Goal: Task Accomplishment & Management: Use online tool/utility

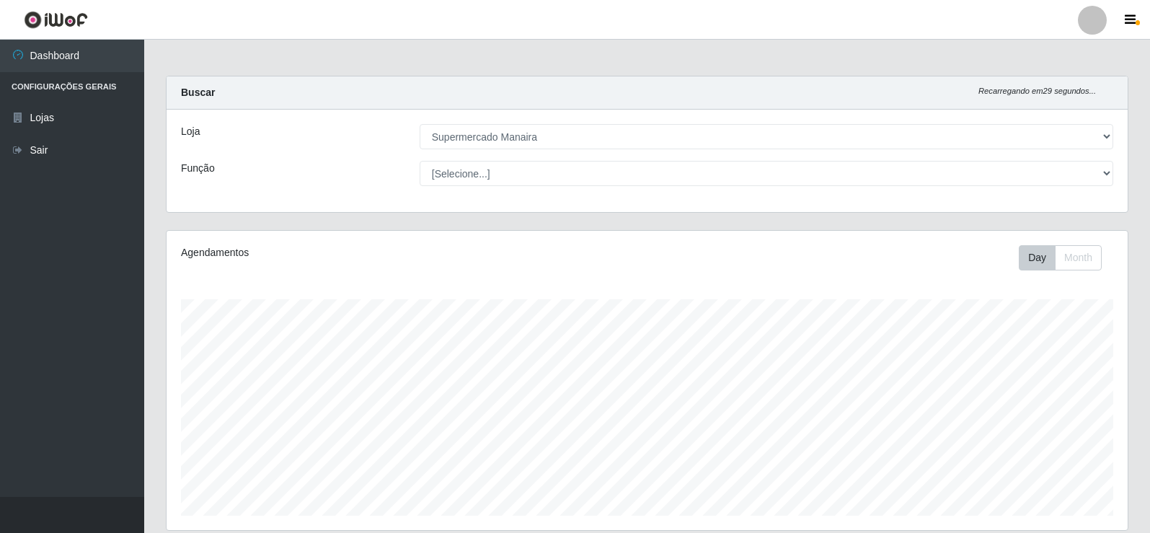
select select "443"
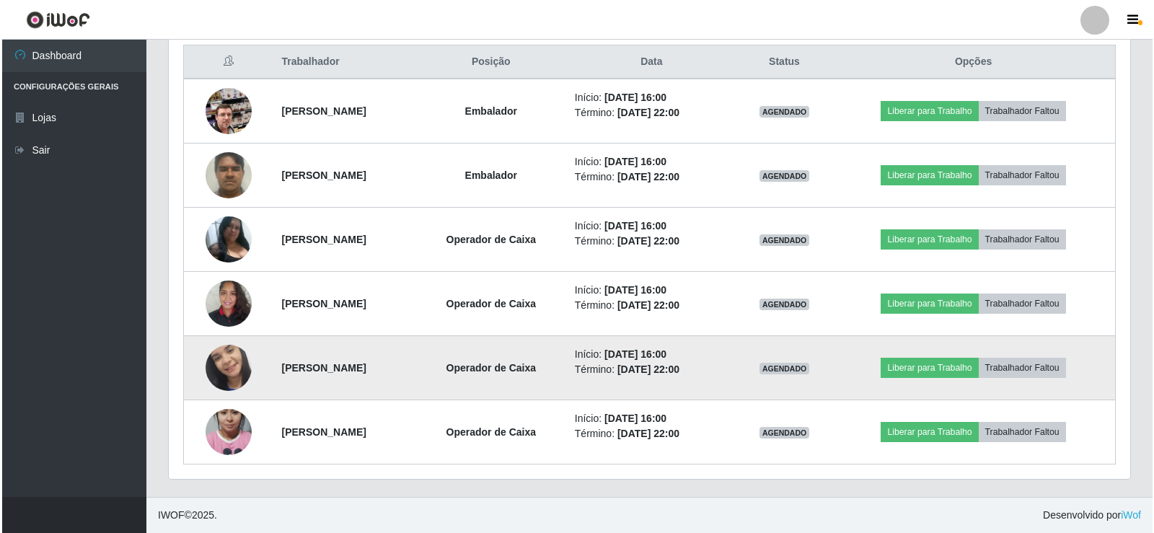
scroll to position [299, 962]
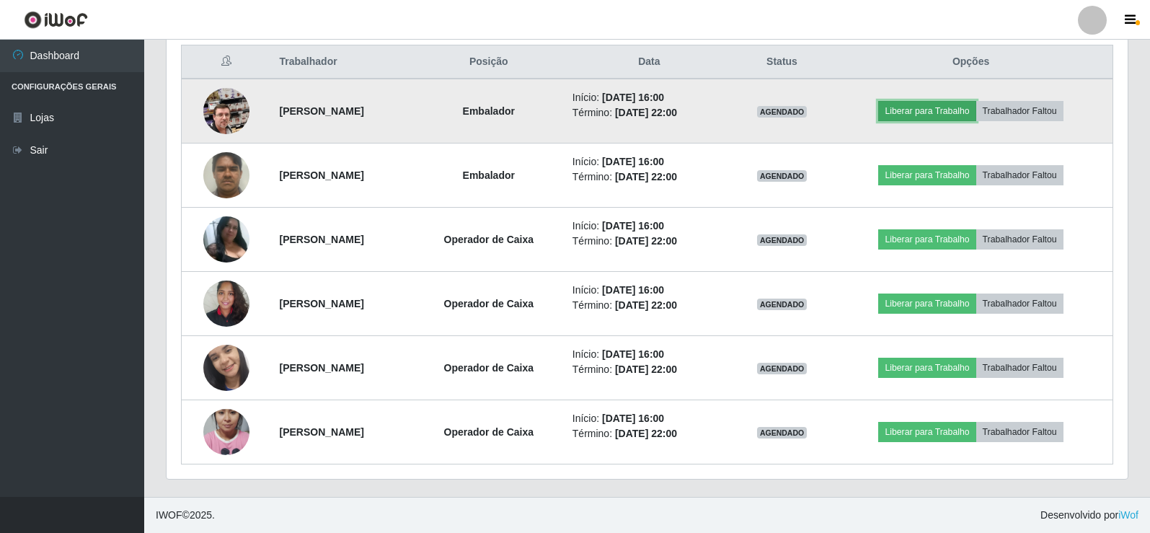
click at [928, 110] on button "Liberar para Trabalho" at bounding box center [927, 111] width 97 height 20
click at [932, 112] on button "Liberar para Trabalho" at bounding box center [927, 111] width 97 height 20
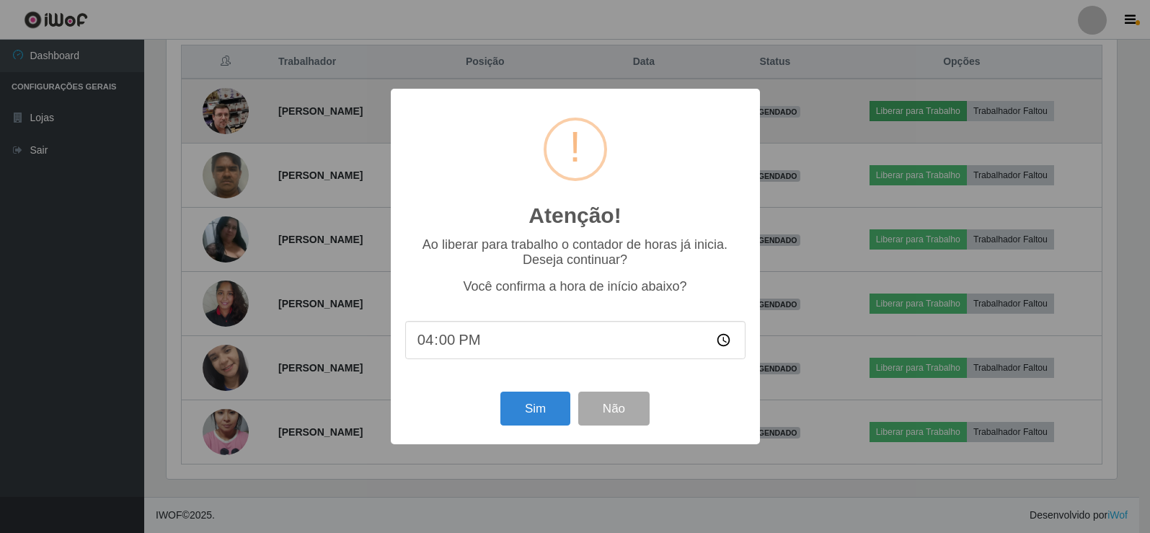
scroll to position [299, 954]
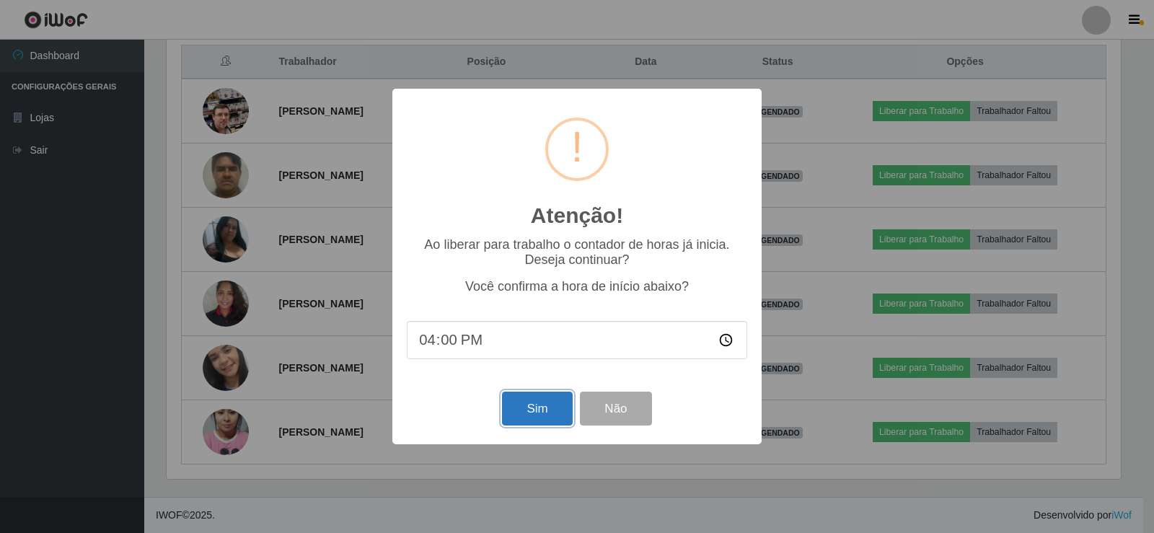
click at [548, 408] on button "Sim" at bounding box center [537, 409] width 70 height 34
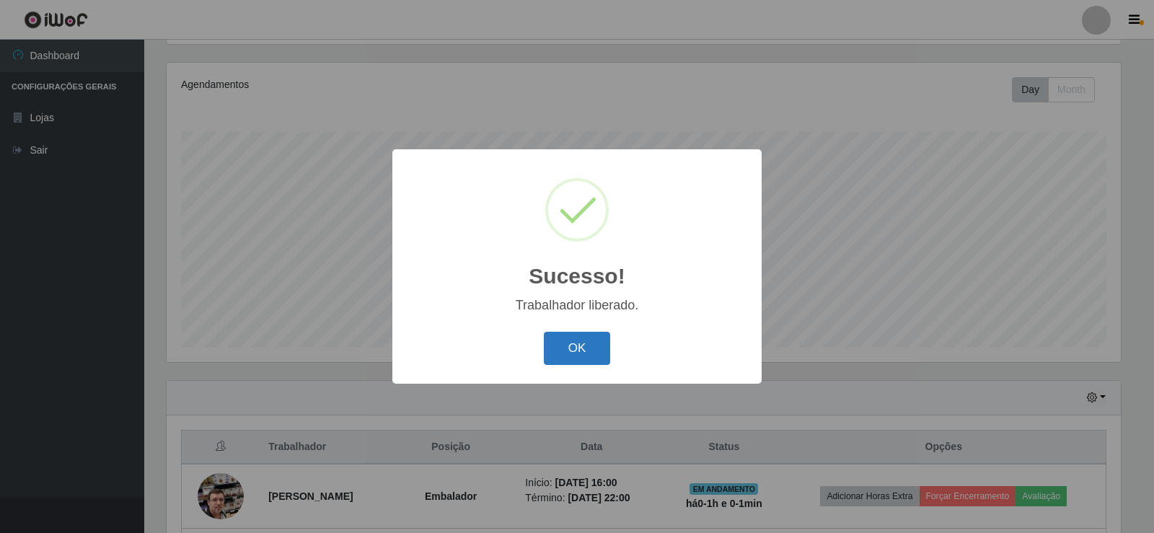
click at [566, 348] on button "OK" at bounding box center [577, 349] width 67 height 34
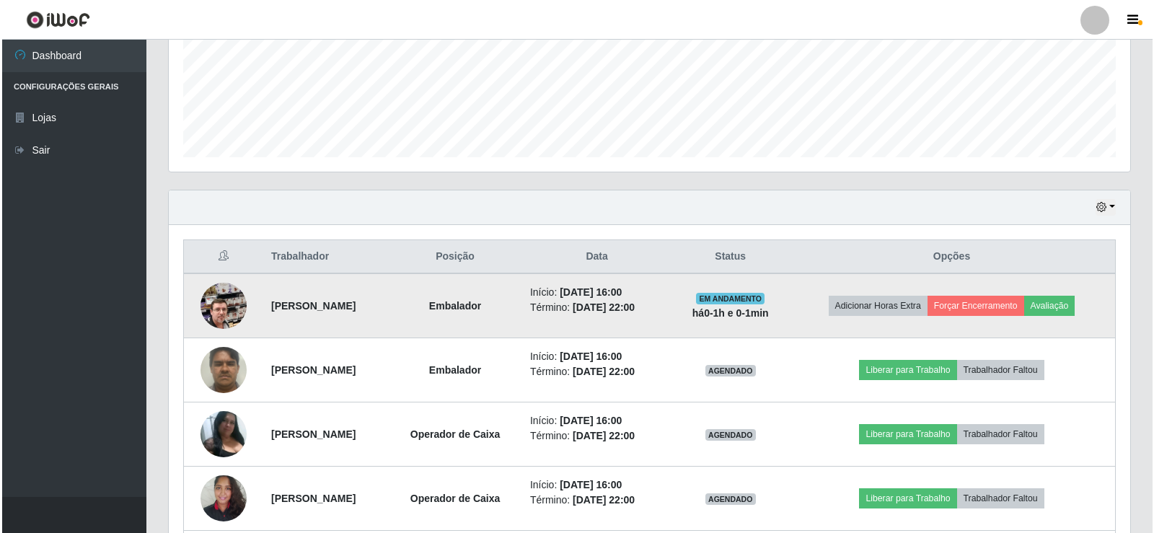
scroll to position [384, 0]
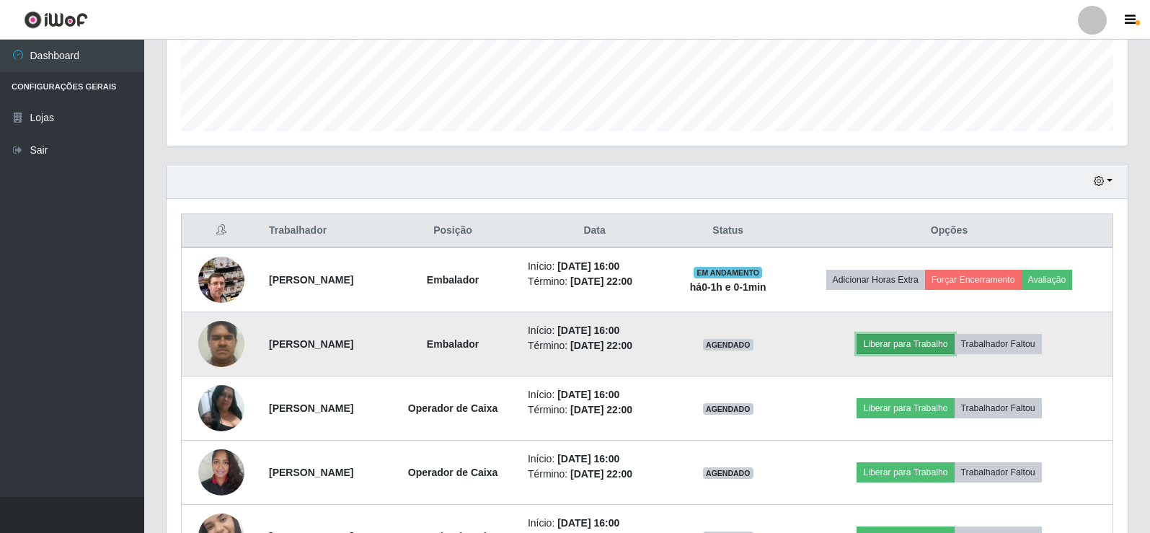
click at [926, 341] on button "Liberar para Trabalho" at bounding box center [905, 344] width 97 height 20
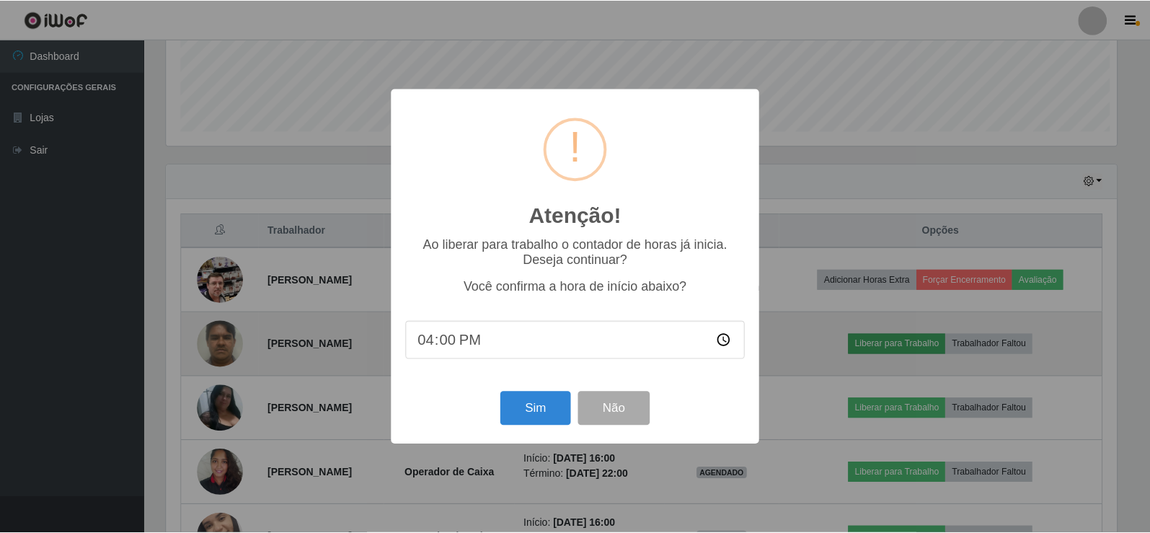
scroll to position [299, 954]
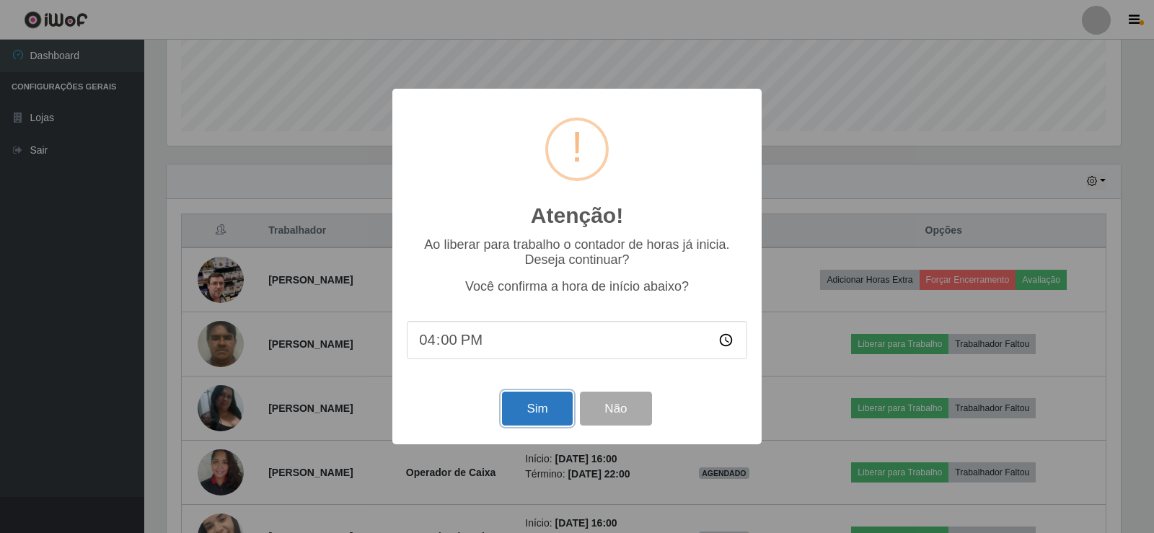
click at [519, 413] on button "Sim" at bounding box center [537, 409] width 70 height 34
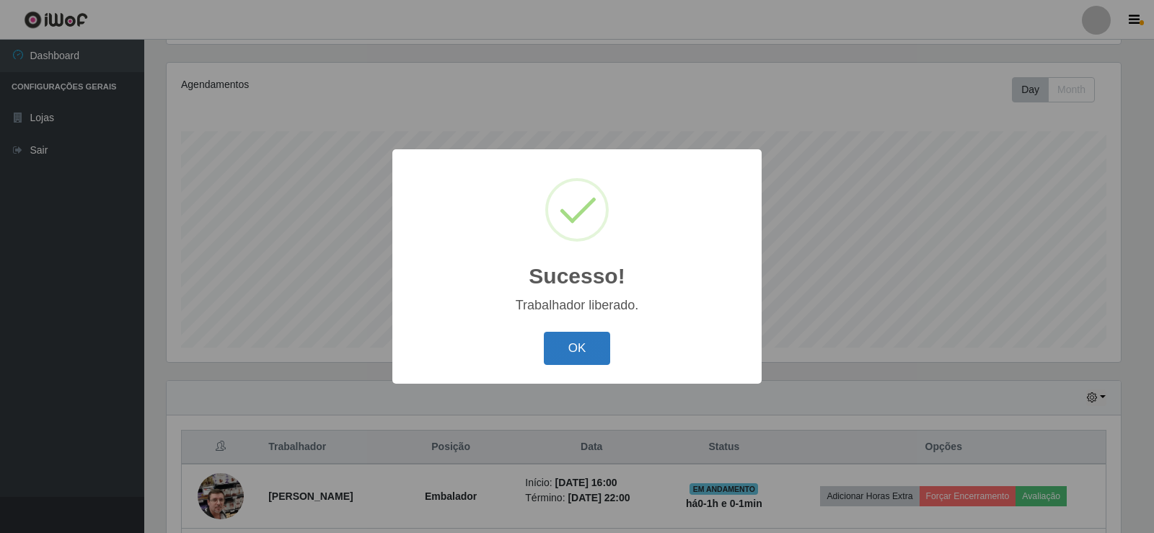
click at [564, 350] on button "OK" at bounding box center [577, 349] width 67 height 34
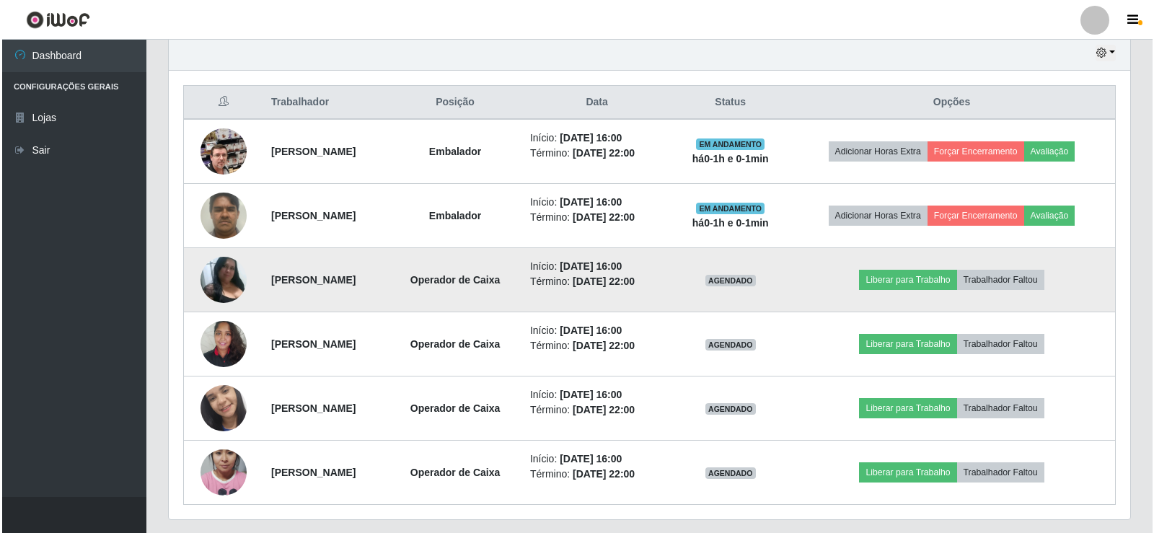
scroll to position [529, 0]
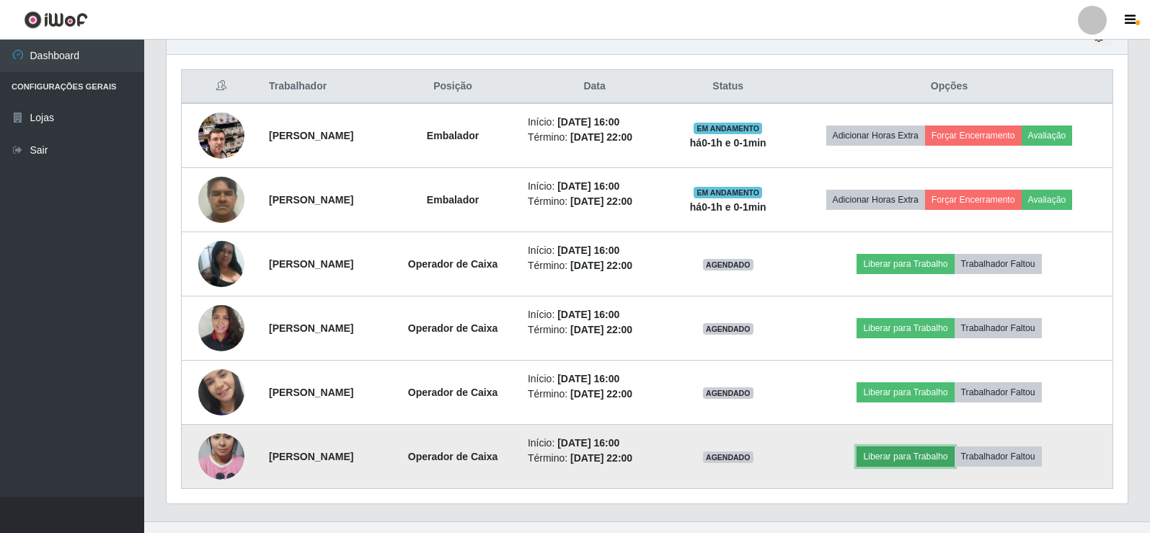
click at [923, 452] on button "Liberar para Trabalho" at bounding box center [905, 456] width 97 height 20
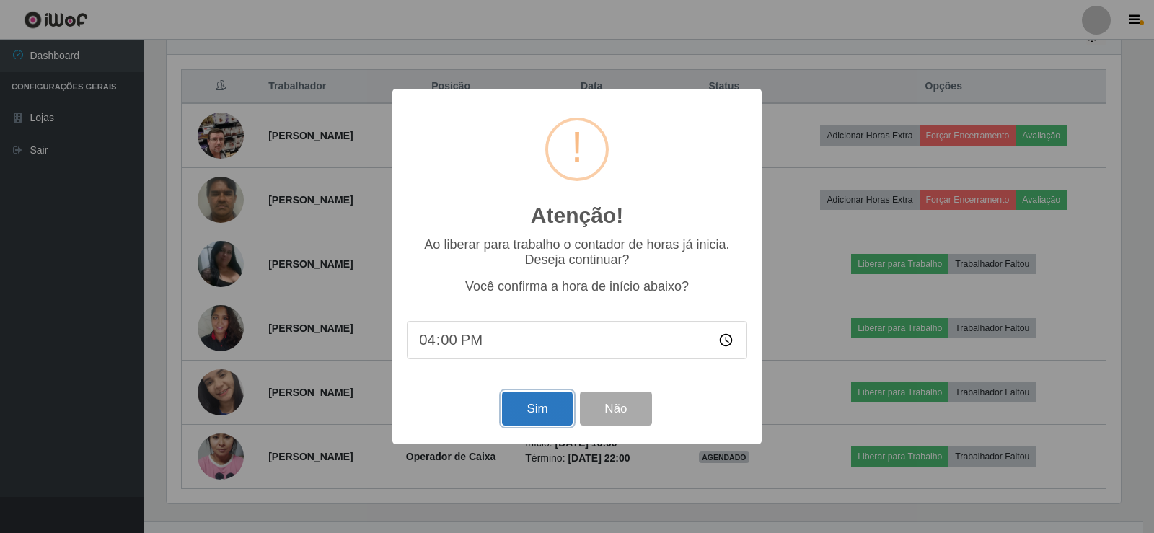
click at [546, 417] on button "Sim" at bounding box center [537, 409] width 70 height 34
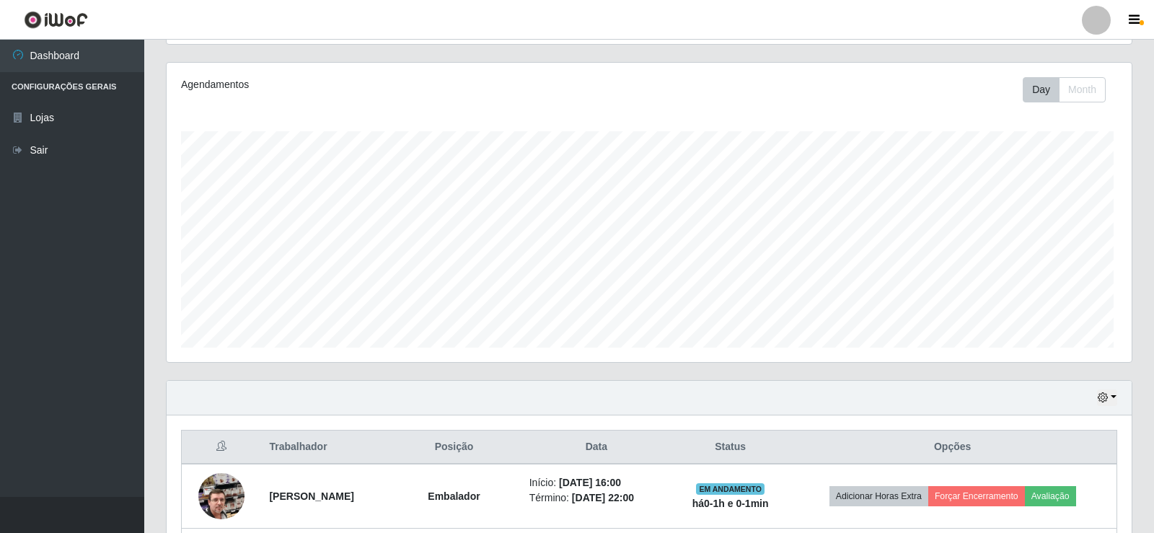
scroll to position [0, 0]
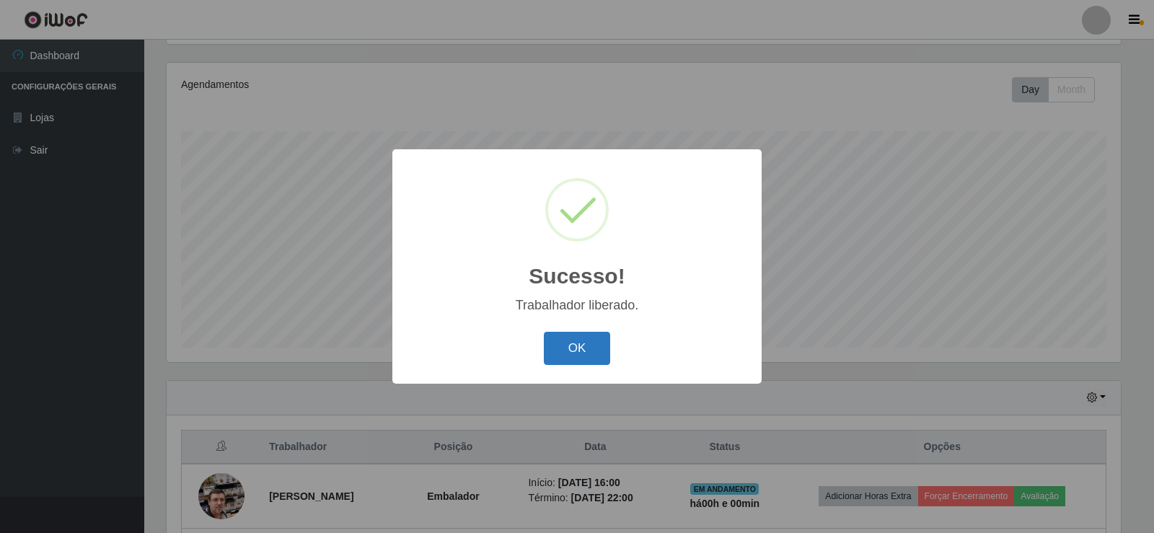
click at [573, 348] on button "OK" at bounding box center [577, 349] width 67 height 34
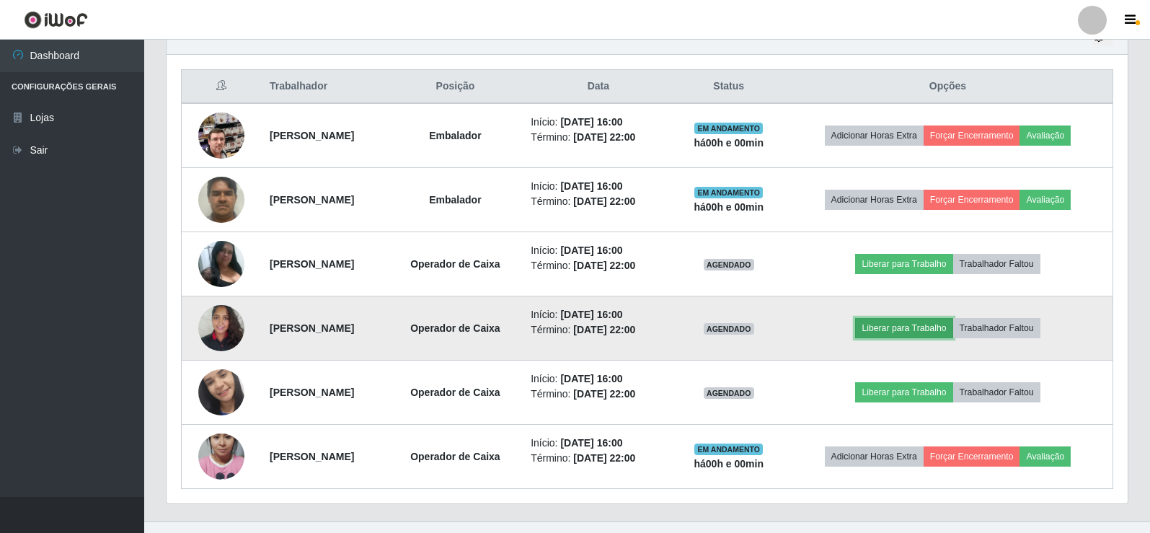
click at [928, 327] on button "Liberar para Trabalho" at bounding box center [903, 328] width 97 height 20
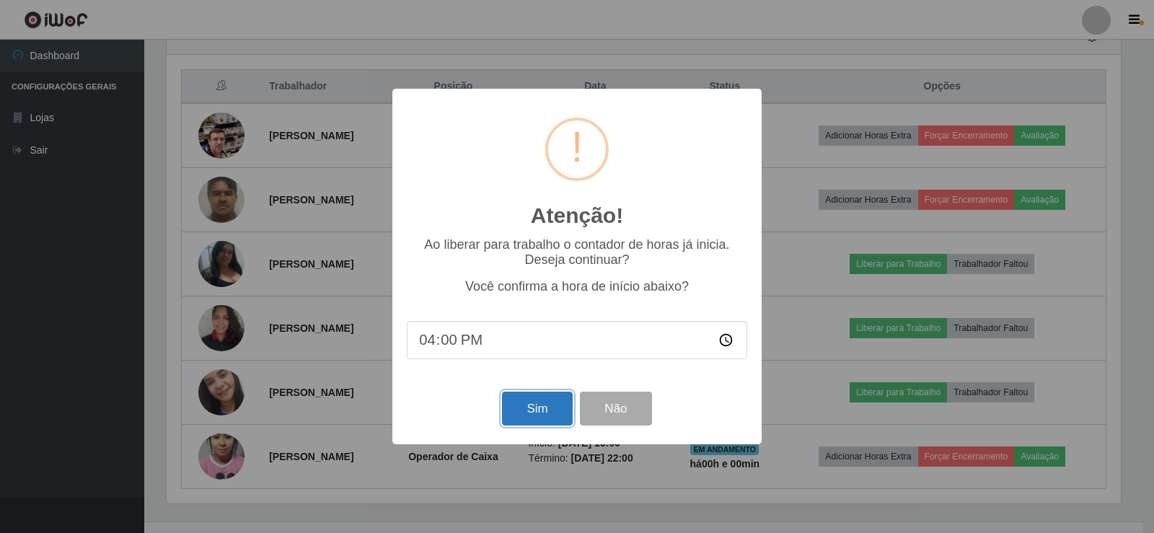
click at [536, 417] on button "Sim" at bounding box center [537, 409] width 70 height 34
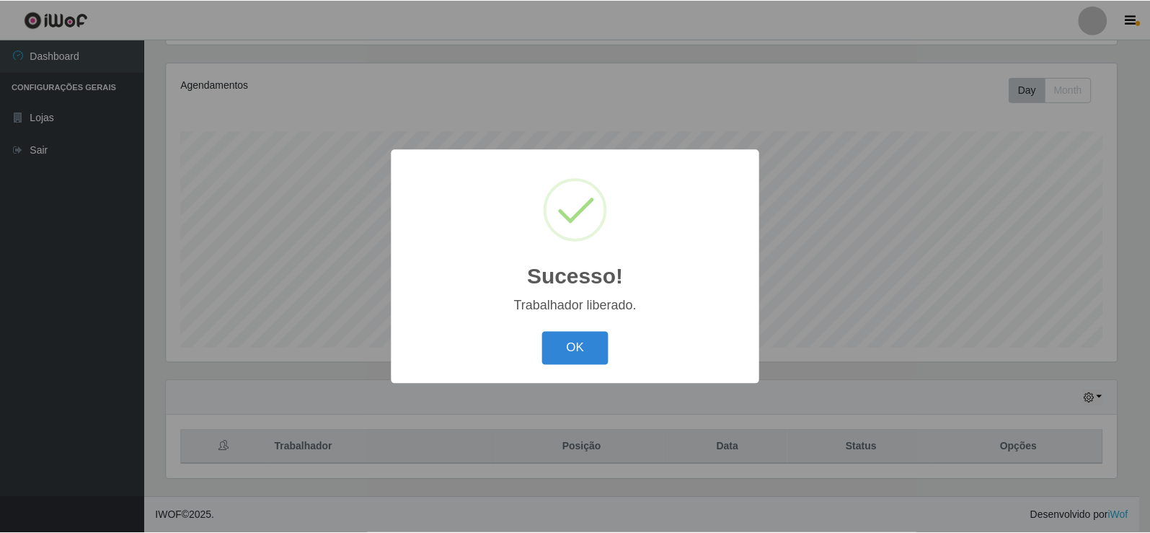
scroll to position [299, 954]
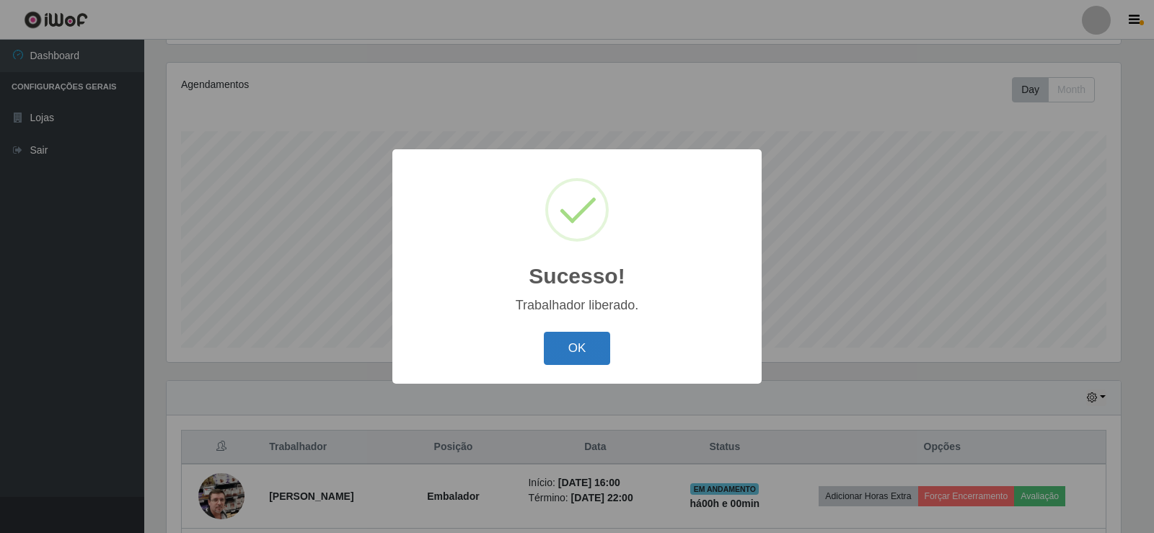
click at [574, 354] on button "OK" at bounding box center [577, 349] width 67 height 34
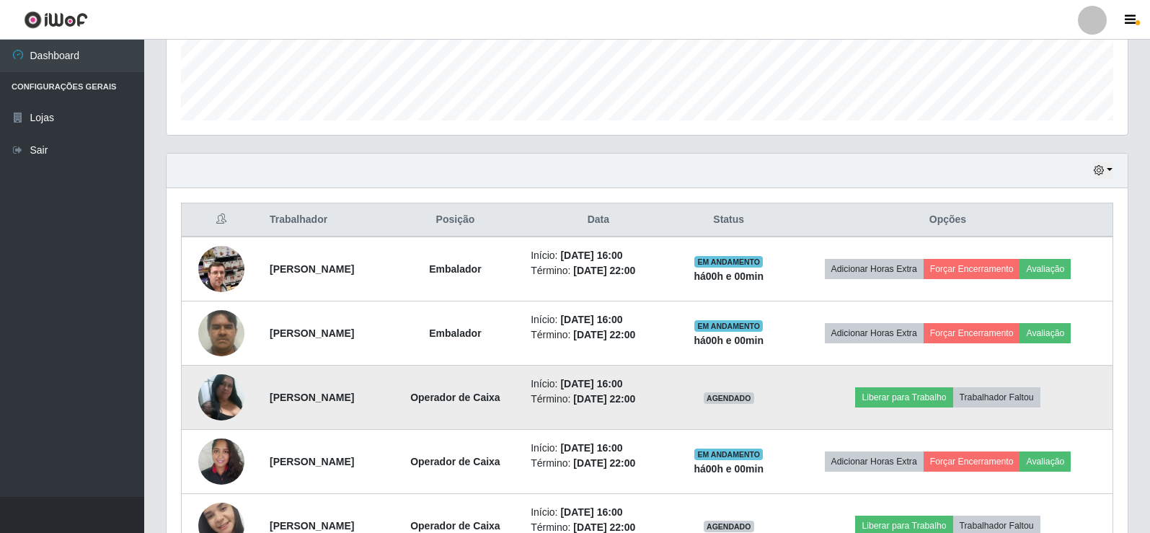
scroll to position [529, 0]
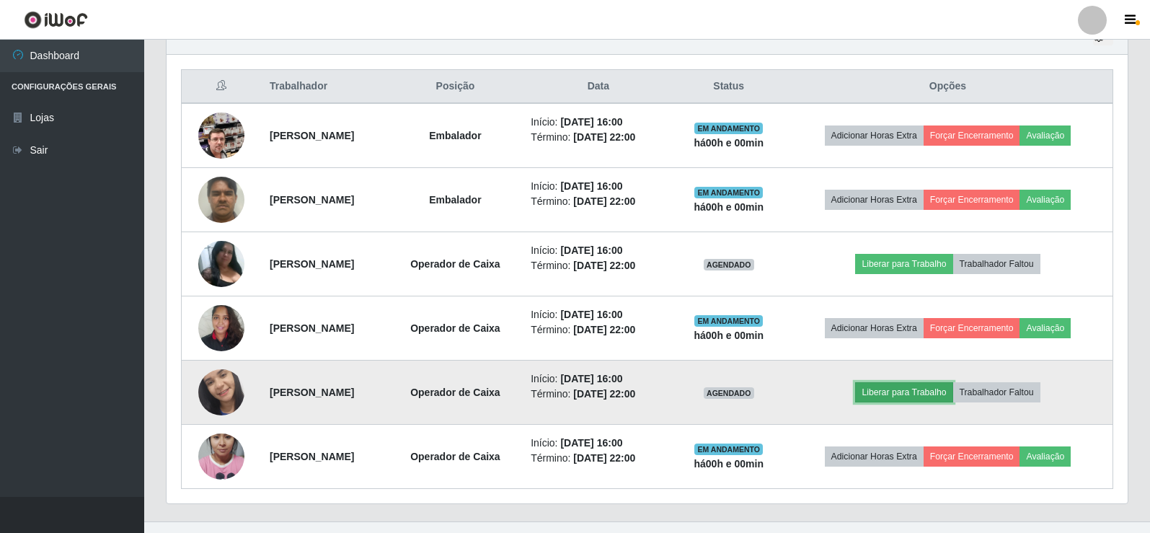
click at [925, 392] on button "Liberar para Trabalho" at bounding box center [903, 392] width 97 height 20
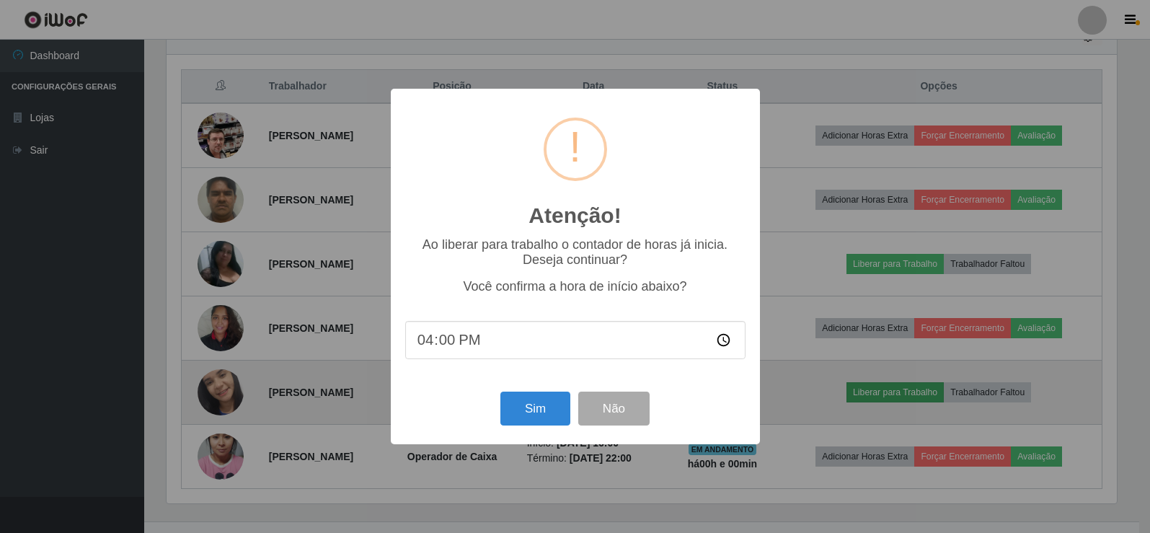
scroll to position [299, 954]
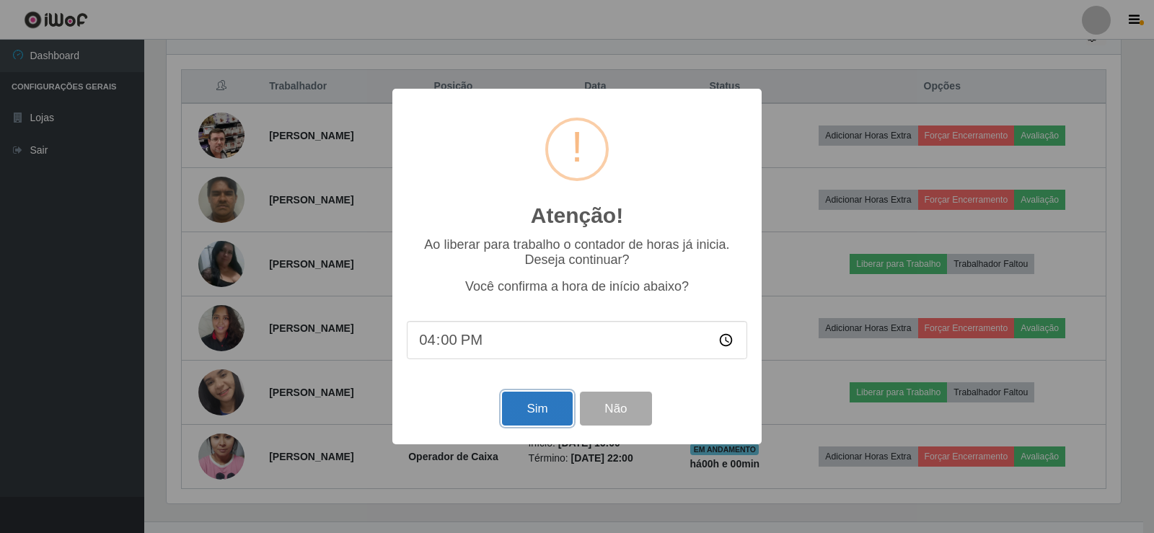
click at [525, 408] on button "Sim" at bounding box center [537, 409] width 70 height 34
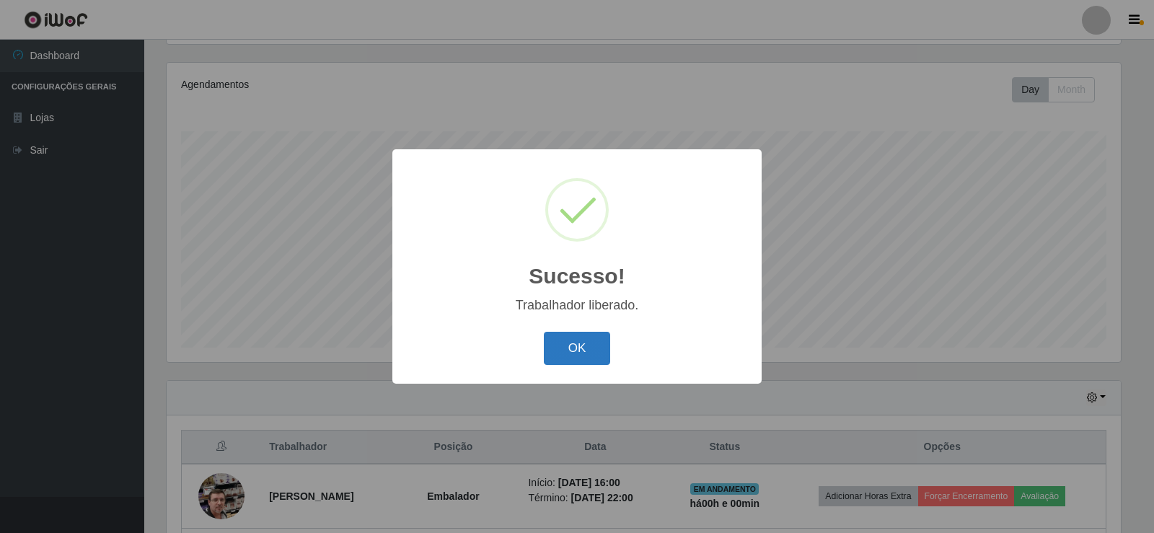
click at [569, 345] on button "OK" at bounding box center [577, 349] width 67 height 34
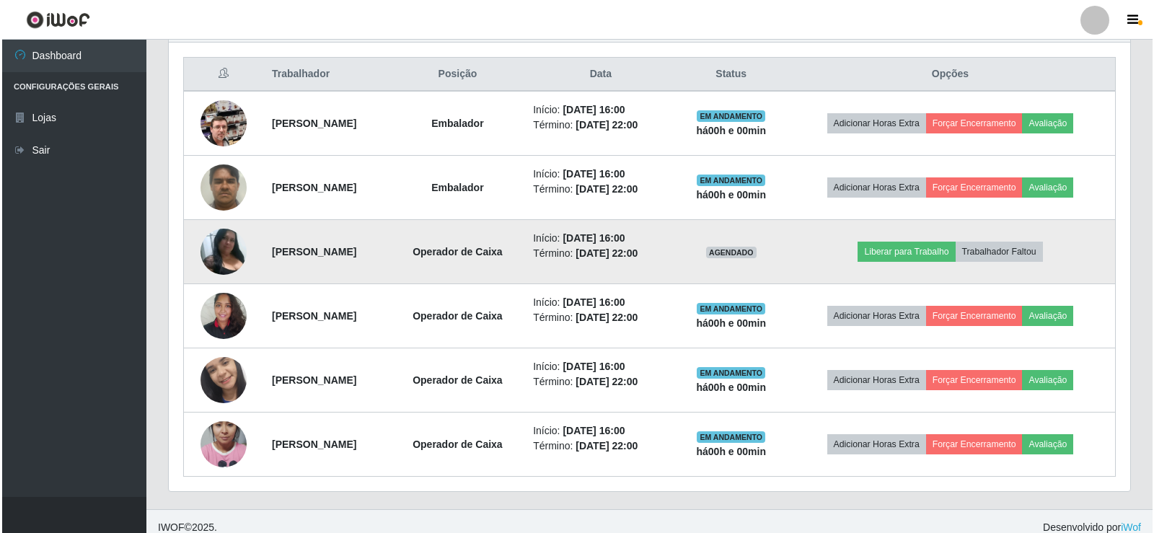
scroll to position [553, 0]
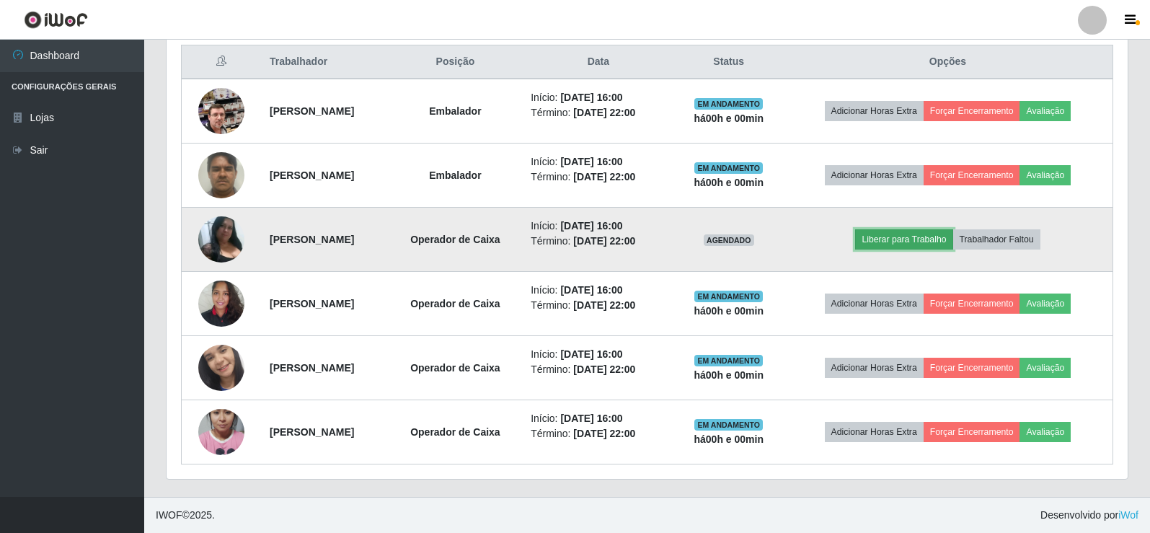
click at [938, 239] on button "Liberar para Trabalho" at bounding box center [903, 239] width 97 height 20
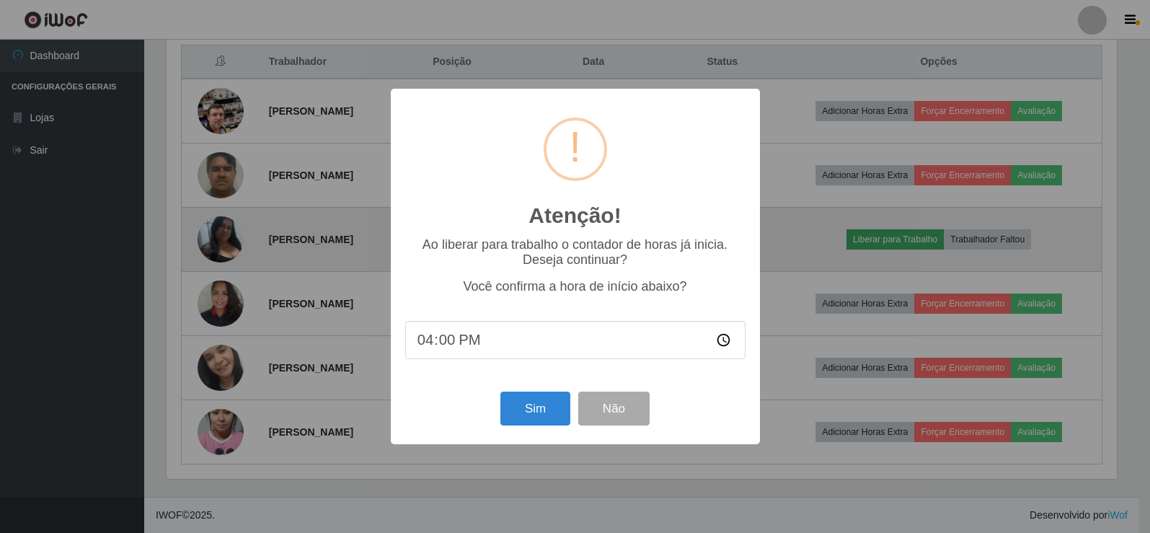
scroll to position [299, 954]
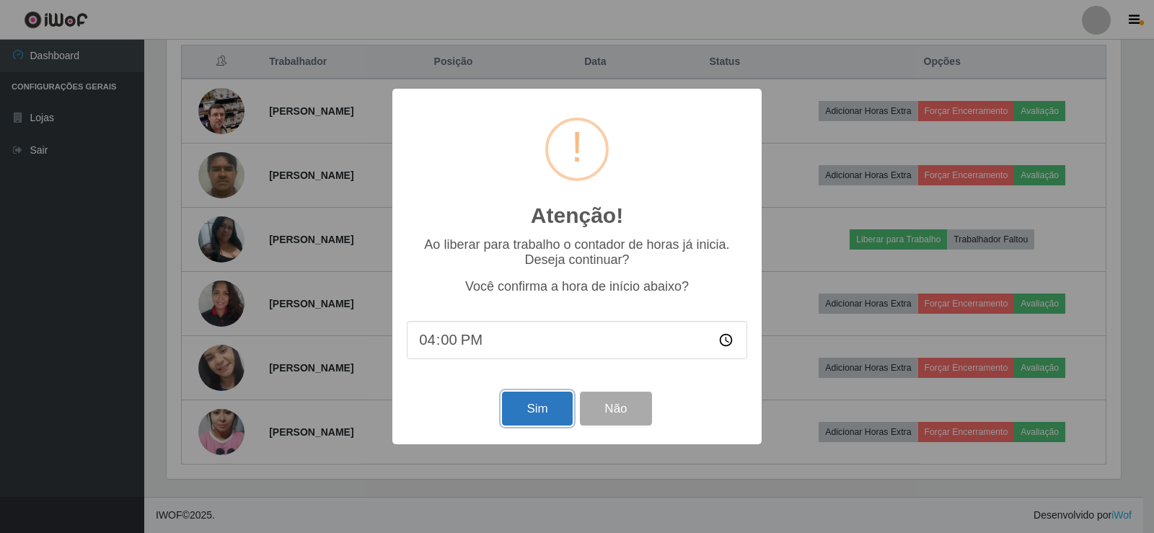
click at [517, 405] on button "Sim" at bounding box center [537, 409] width 70 height 34
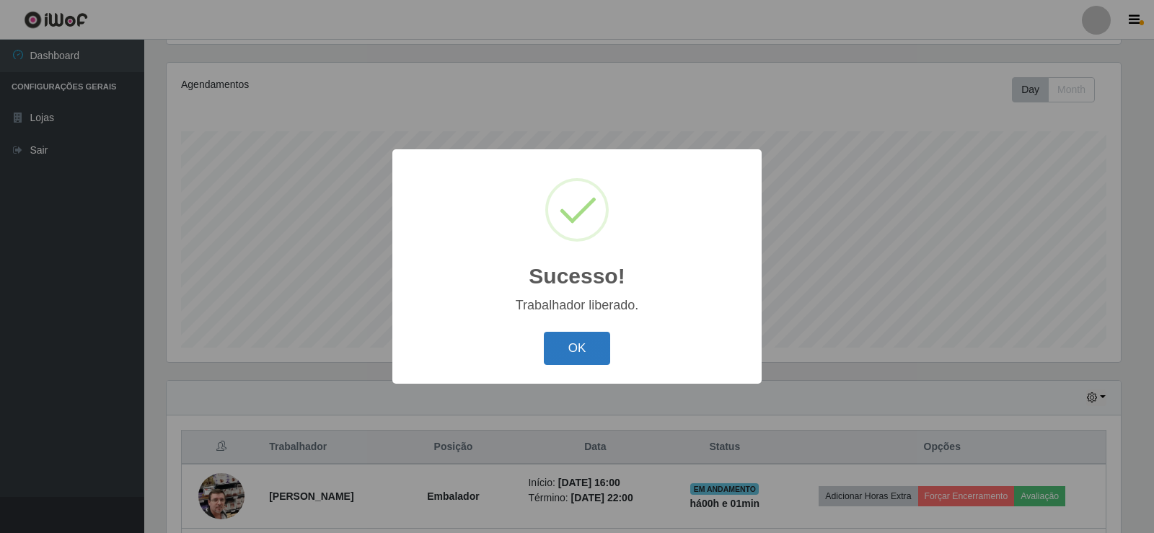
click at [568, 340] on button "OK" at bounding box center [577, 349] width 67 height 34
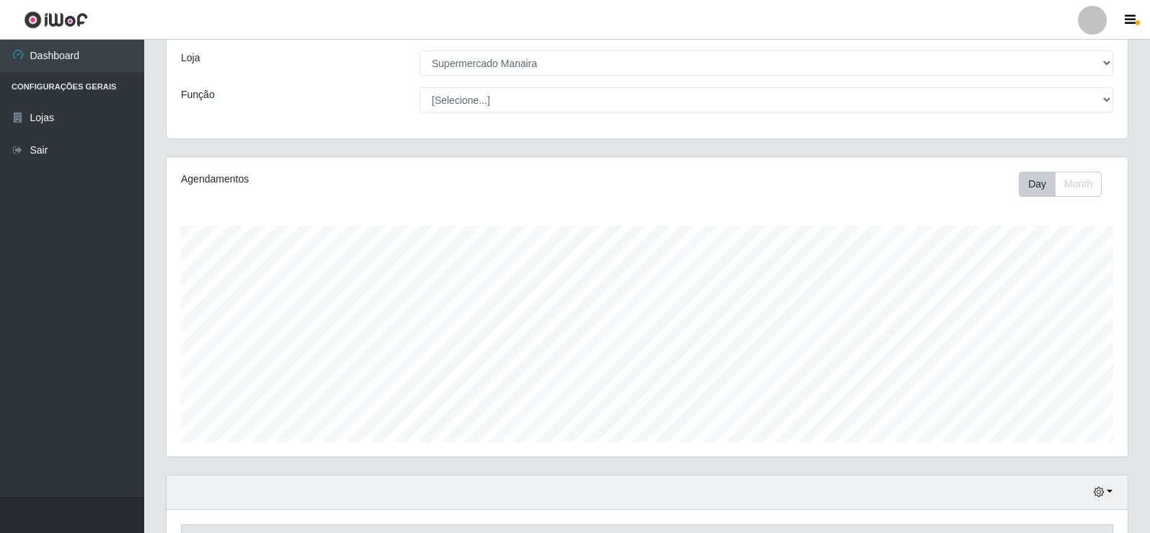
scroll to position [0, 0]
